Goal: Information Seeking & Learning: Learn about a topic

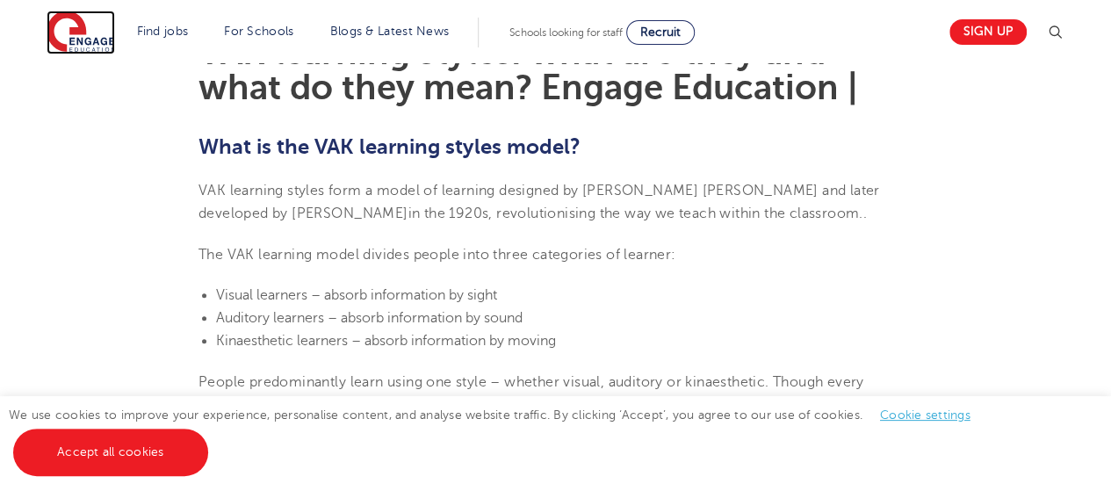
scroll to position [548, 0]
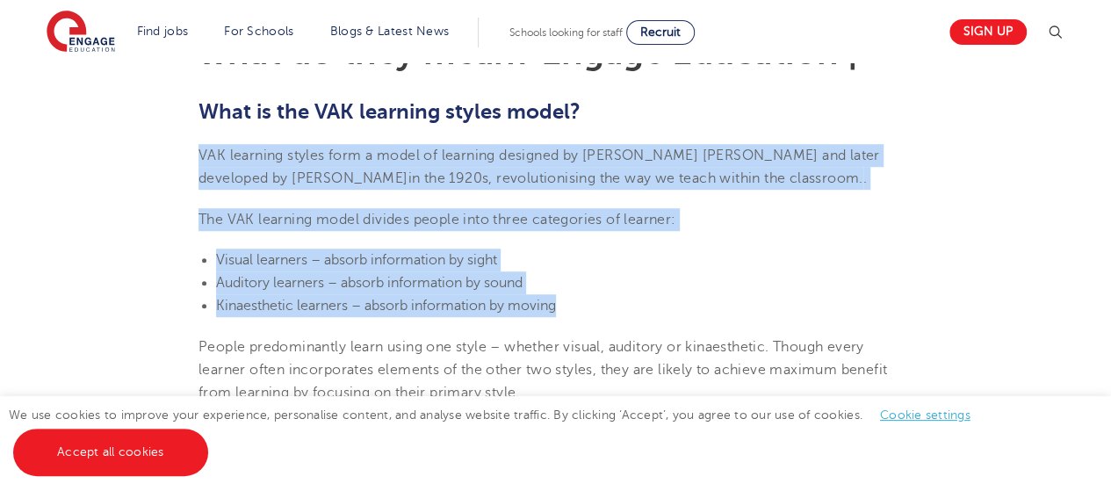
drag, startPoint x: 199, startPoint y: 150, endPoint x: 576, endPoint y: 306, distance: 408.5
click at [339, 261] on span "Visual learners – absorb information by sight" at bounding box center [356, 260] width 281 height 16
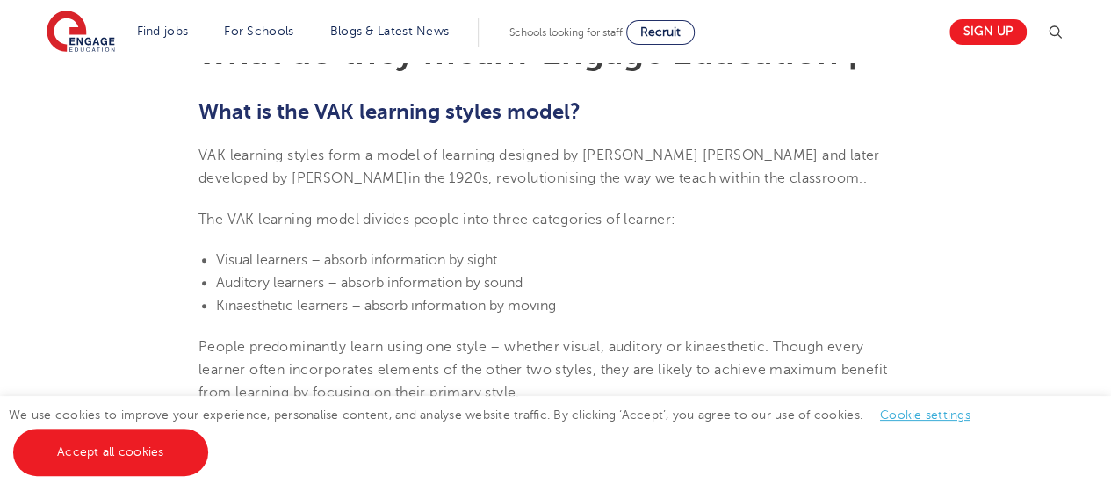
click at [596, 272] on li "Auditory learners – absorb information by sound" at bounding box center [564, 282] width 697 height 23
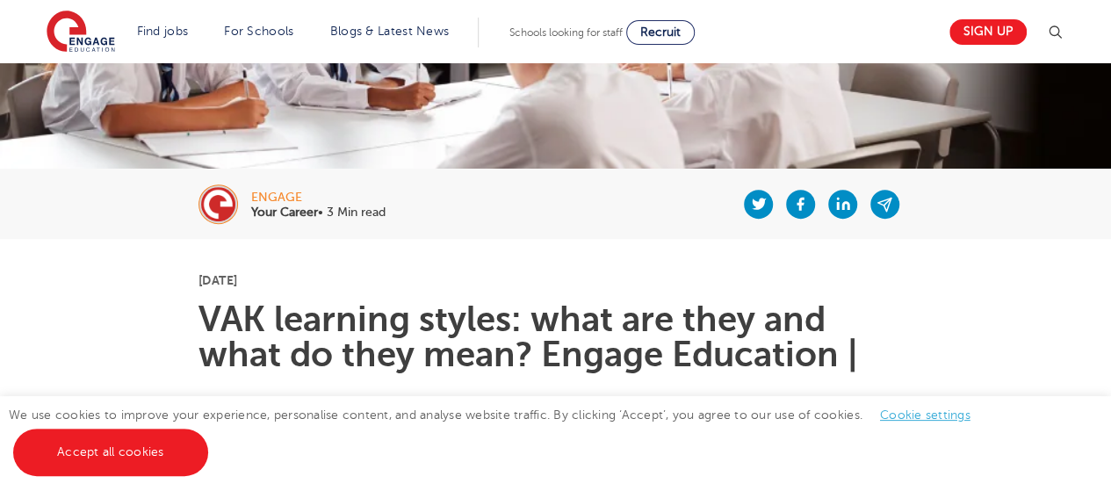
scroll to position [281, 0]
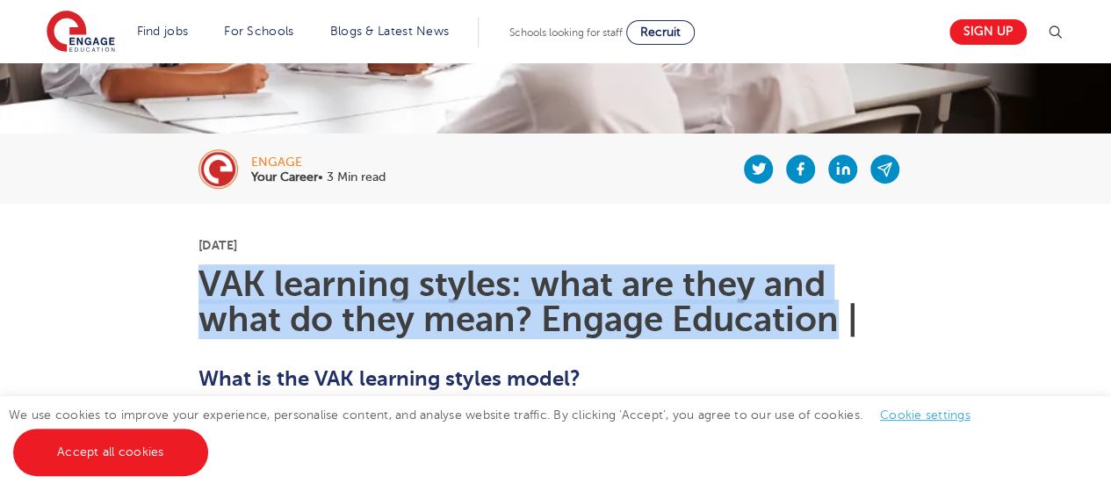
drag, startPoint x: 204, startPoint y: 286, endPoint x: 841, endPoint y: 325, distance: 638.1
click at [841, 325] on h1 "VAK learning styles: what are they and what do they mean? Engage Education |" at bounding box center [556, 302] width 714 height 70
copy h1 "VAK learning styles: what are they and what do they mean? Engage Education"
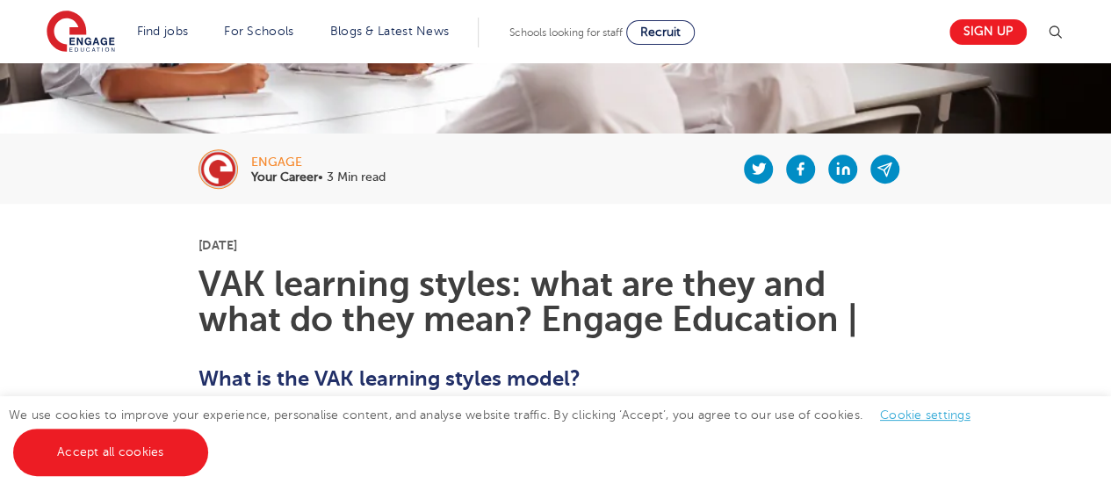
click at [460, 240] on p "[DATE]" at bounding box center [556, 245] width 714 height 12
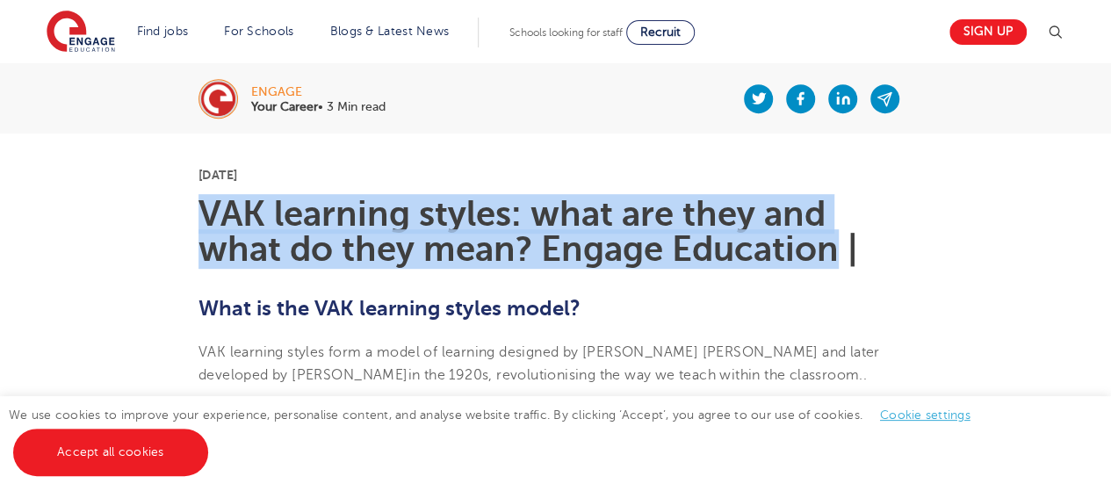
drag, startPoint x: 195, startPoint y: 212, endPoint x: 841, endPoint y: 242, distance: 646.4
copy h1 "VAK learning styles: what are they and what do they mean? Engage Education"
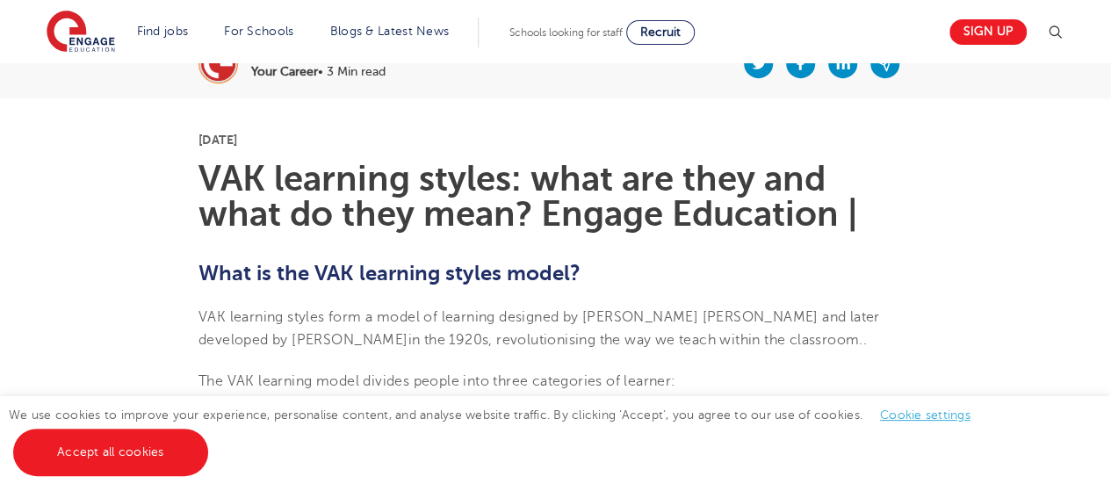
scroll to position [422, 0]
